Goal: Find specific page/section: Find specific page/section

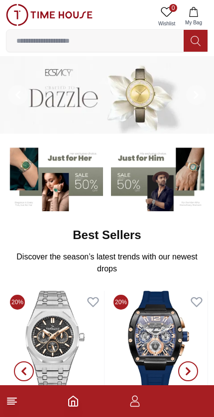
click at [127, 44] on input at bounding box center [94, 41] width 177 height 20
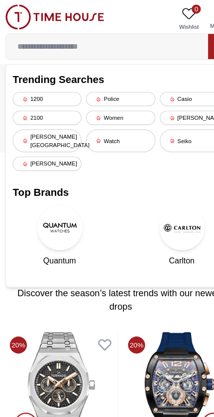
type input "*"
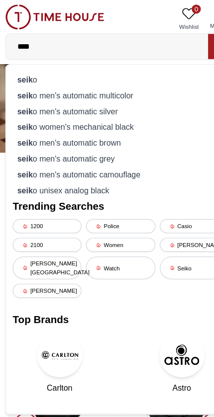
type input "****"
click at [96, 63] on div "seik o" at bounding box center [106, 70] width 189 height 14
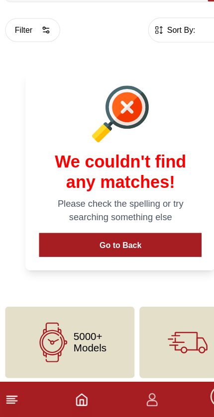
scroll to position [5, 0]
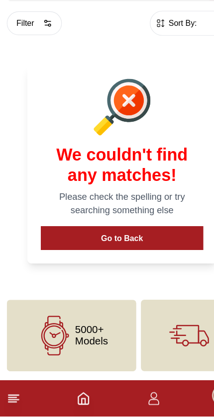
click at [13, 400] on line at bounding box center [10, 400] width 7 height 0
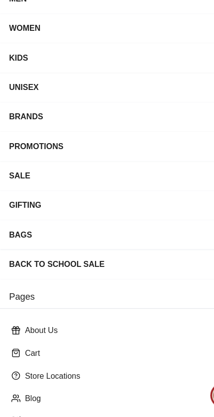
click at [75, 396] on p "Blog" at bounding box center [111, 401] width 178 height 10
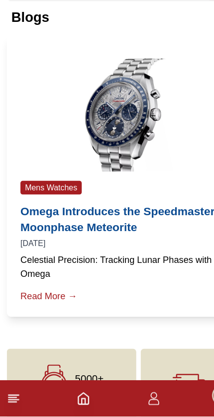
click at [79, 395] on icon "Home" at bounding box center [73, 401] width 12 height 12
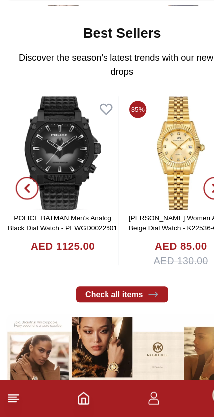
scroll to position [155, 0]
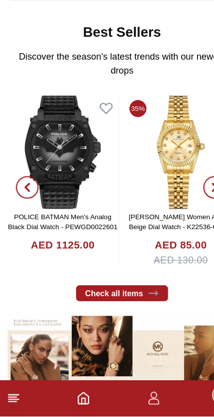
click at [14, 395] on icon at bounding box center [12, 401] width 12 height 12
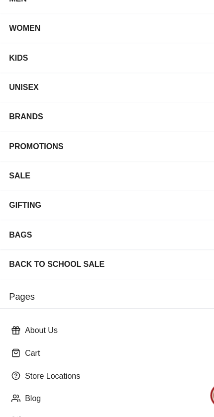
click at [51, 145] on div "BRANDS" at bounding box center [107, 154] width 198 height 18
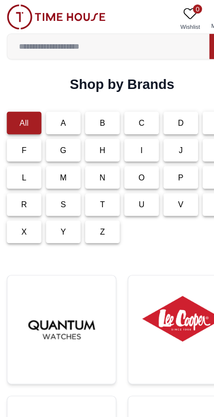
click at [56, 179] on p "S" at bounding box center [55, 180] width 5 height 10
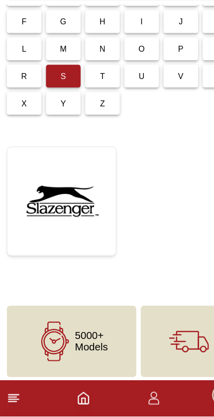
scroll to position [66, 0]
